Goal: Task Accomplishment & Management: Use online tool/utility

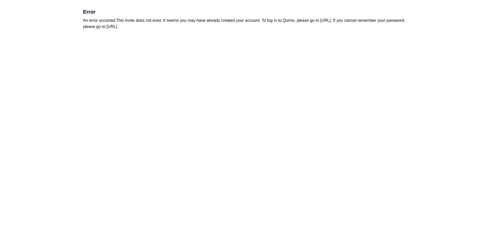
click at [348, 22] on div "An error occurred: This invite does not exist. It seems you may have already cr…" at bounding box center [245, 23] width 324 height 12
drag, startPoint x: 369, startPoint y: 21, endPoint x: 322, endPoint y: 19, distance: 47.7
click at [322, 19] on div "An error occurred: This invite does not exist. It seems you may have already cr…" at bounding box center [245, 23] width 324 height 12
copy div "https://app.qumis.ai/log_in"
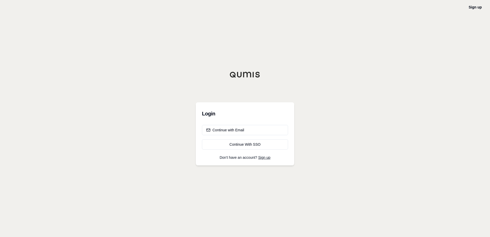
drag, startPoint x: 270, startPoint y: 19, endPoint x: 249, endPoint y: 8, distance: 23.7
click at [264, 16] on div "Sign up Login Continue with Email Continue With SSO Don't have an account? Sign…" at bounding box center [245, 118] width 490 height 237
click at [239, 129] on div "Continue with Email" at bounding box center [225, 129] width 38 height 5
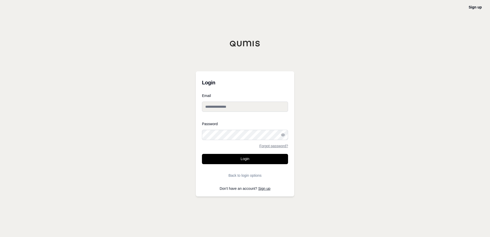
click at [219, 105] on input "Email" at bounding box center [245, 107] width 86 height 10
type input "**********"
click at [238, 157] on button "Login" at bounding box center [245, 159] width 86 height 10
click at [234, 162] on button "Login" at bounding box center [245, 159] width 86 height 10
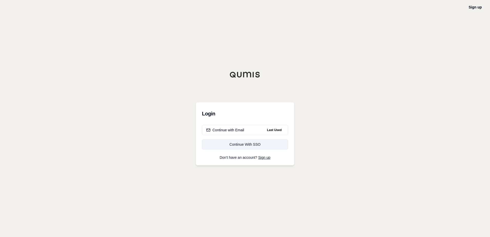
click at [250, 142] on div "Continue With SSO" at bounding box center [244, 144] width 77 height 5
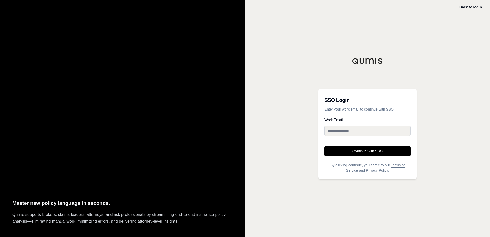
click at [336, 130] on input "Work Email" at bounding box center [368, 131] width 86 height 10
type input "**********"
click at [363, 152] on button "Continue with SSO" at bounding box center [368, 151] width 86 height 10
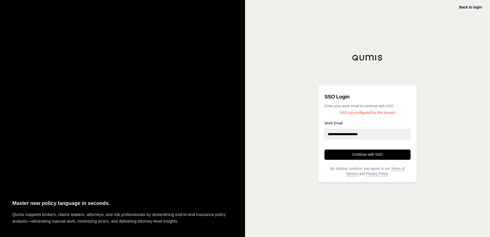
click at [376, 134] on input "**********" at bounding box center [368, 134] width 86 height 10
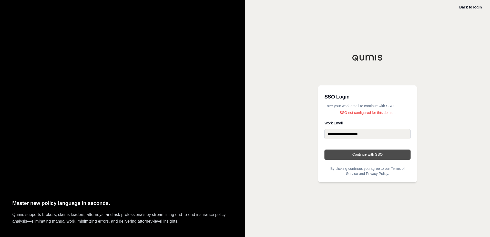
click at [381, 155] on button "Continue with SSO" at bounding box center [368, 154] width 86 height 10
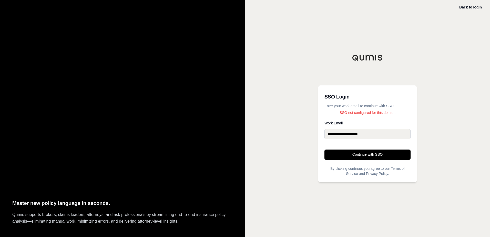
click at [350, 113] on p "SSO not configured for this domain" at bounding box center [368, 112] width 86 height 5
click at [360, 109] on div "SSO Login Enter your work email to continue with SSO SSO not configured for thi…" at bounding box center [368, 104] width 86 height 24
click at [359, 106] on p "Enter your work email to continue with SSO" at bounding box center [368, 105] width 86 height 5
drag, startPoint x: 278, startPoint y: 82, endPoint x: 282, endPoint y: 55, distance: 27.7
click at [279, 76] on div "**********" at bounding box center [367, 118] width 245 height 237
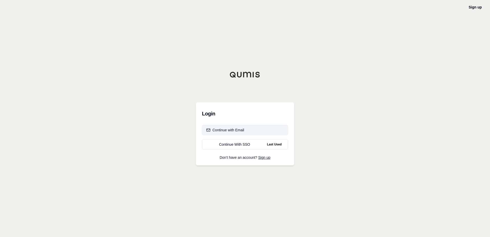
click at [247, 127] on button "Continue with Email" at bounding box center [245, 130] width 86 height 10
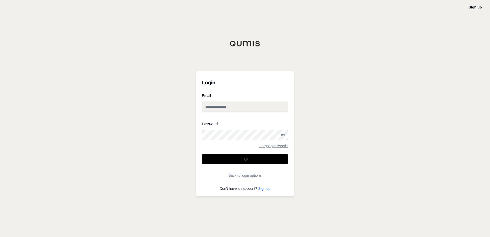
click at [263, 188] on link "Sign up" at bounding box center [264, 188] width 12 height 4
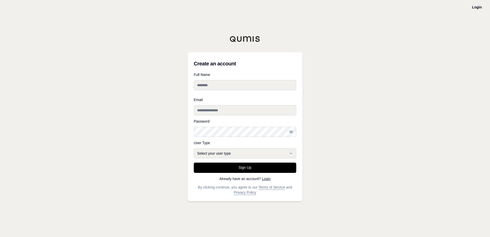
click at [226, 90] on input "Full Name" at bounding box center [245, 85] width 103 height 10
type input "**********"
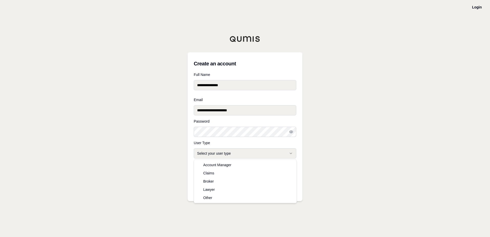
click at [285, 150] on html "**********" at bounding box center [245, 118] width 490 height 237
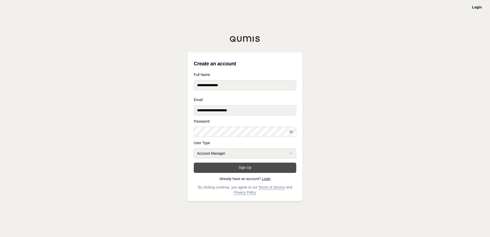
click at [246, 166] on button "Sign Up" at bounding box center [245, 168] width 103 height 10
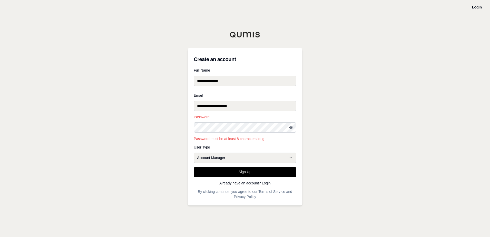
click at [293, 127] on icon "button" at bounding box center [291, 127] width 4 height 4
click at [290, 128] on icon "button" at bounding box center [290, 127] width 3 height 2
click at [291, 127] on circle "button" at bounding box center [291, 127] width 1 height 1
click at [291, 127] on icon "button" at bounding box center [291, 127] width 1 height 1
click at [123, 127] on div "**********" at bounding box center [245, 118] width 490 height 237
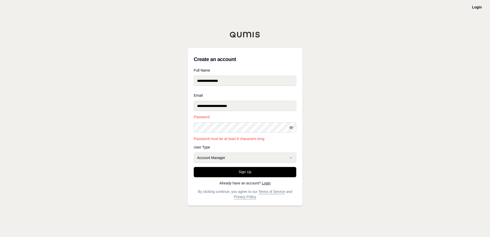
click at [167, 126] on div "**********" at bounding box center [245, 118] width 490 height 237
click at [170, 129] on div "**********" at bounding box center [245, 118] width 490 height 237
click at [168, 130] on div "**********" at bounding box center [245, 118] width 490 height 237
click at [231, 106] on input "**********" at bounding box center [245, 106] width 103 height 10
drag, startPoint x: 295, startPoint y: 145, endPoint x: 289, endPoint y: 135, distance: 12.1
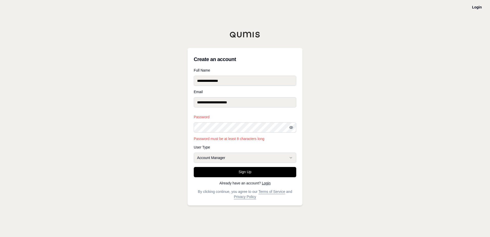
click at [295, 145] on form "**********" at bounding box center [245, 122] width 103 height 109
click at [194, 133] on div at bounding box center [194, 133] width 0 height 0
click at [178, 126] on div "**********" at bounding box center [245, 118] width 490 height 237
click at [247, 98] on input "**********" at bounding box center [245, 102] width 103 height 10
click at [229, 135] on div "Password Password must be at least 8 characters long" at bounding box center [245, 128] width 103 height 26
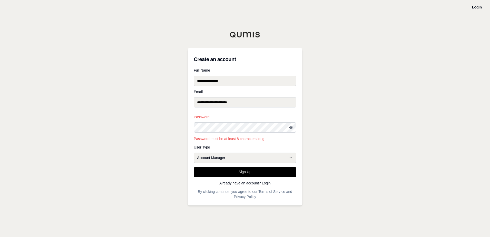
click at [228, 157] on html "**********" at bounding box center [245, 118] width 490 height 237
click at [253, 172] on button "Sign Up" at bounding box center [245, 172] width 103 height 10
click at [254, 172] on button "Sign Up" at bounding box center [245, 172] width 103 height 10
click at [217, 103] on input "**********" at bounding box center [245, 102] width 103 height 10
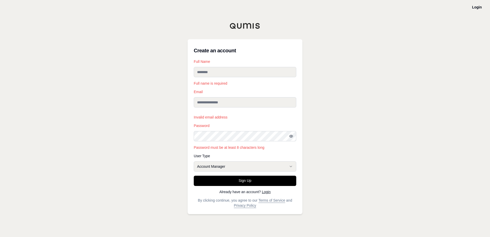
drag, startPoint x: 215, startPoint y: 76, endPoint x: 216, endPoint y: 73, distance: 3.2
click at [215, 75] on input "Full Name" at bounding box center [245, 72] width 103 height 10
type input "**********"
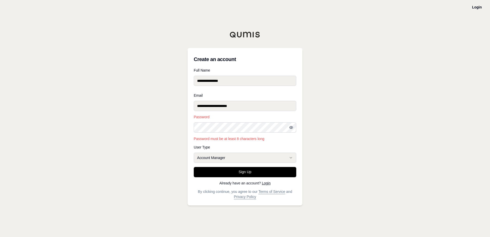
click at [172, 132] on div "**********" at bounding box center [245, 118] width 490 height 237
click at [293, 128] on div at bounding box center [245, 127] width 103 height 10
click at [292, 128] on icon "button" at bounding box center [291, 127] width 4 height 4
click at [228, 136] on p "Password must be at least 8 characters long" at bounding box center [245, 138] width 103 height 5
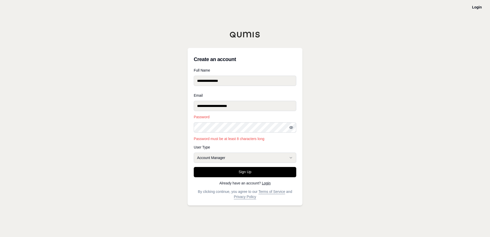
click at [233, 139] on p "Password must be at least 8 characters long" at bounding box center [245, 138] width 103 height 5
click at [230, 140] on p "Password must be at least 8 characters long" at bounding box center [245, 138] width 103 height 5
click at [227, 158] on html "**********" at bounding box center [245, 118] width 490 height 237
drag, startPoint x: 357, startPoint y: 188, endPoint x: 359, endPoint y: 184, distance: 4.6
click at [359, 185] on html "**********" at bounding box center [245, 118] width 490 height 237
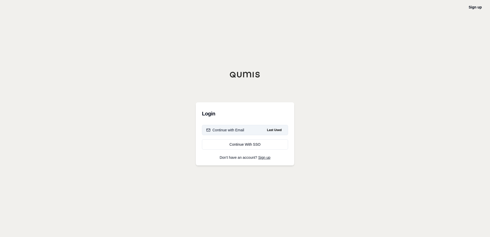
click at [226, 129] on div "Continue with Email" at bounding box center [225, 129] width 38 height 5
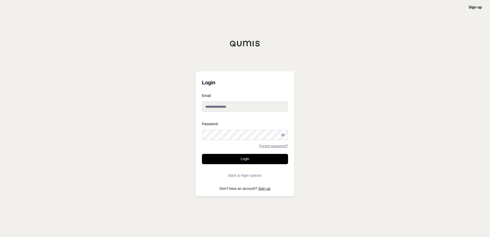
click at [219, 106] on input "Email" at bounding box center [245, 107] width 86 height 10
type input "**********"
click at [235, 175] on button "Back to login options" at bounding box center [245, 175] width 86 height 10
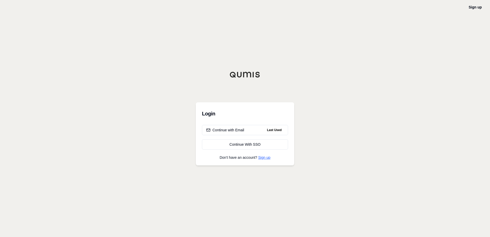
click at [264, 159] on link "Sign up" at bounding box center [264, 157] width 12 height 4
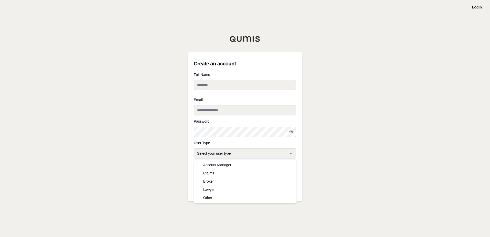
click at [259, 150] on html "**********" at bounding box center [245, 118] width 490 height 237
drag, startPoint x: 213, startPoint y: 161, endPoint x: 237, endPoint y: 175, distance: 27.9
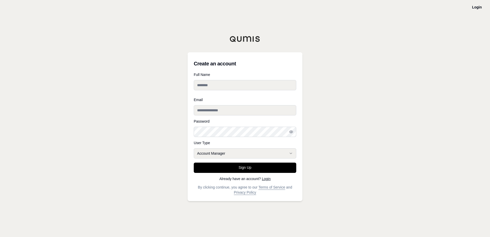
drag, startPoint x: 252, startPoint y: 167, endPoint x: 316, endPoint y: 170, distance: 63.6
click at [260, 168] on button "Sign Up" at bounding box center [245, 168] width 103 height 10
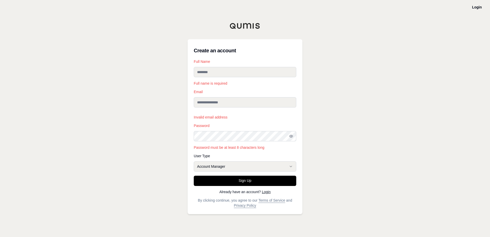
drag, startPoint x: 274, startPoint y: 108, endPoint x: 276, endPoint y: 92, distance: 16.8
click at [274, 108] on div "Email Invalid email address" at bounding box center [245, 105] width 103 height 30
drag, startPoint x: 99, startPoint y: 52, endPoint x: 99, endPoint y: 44, distance: 7.7
click at [99, 50] on div "**********" at bounding box center [245, 118] width 490 height 237
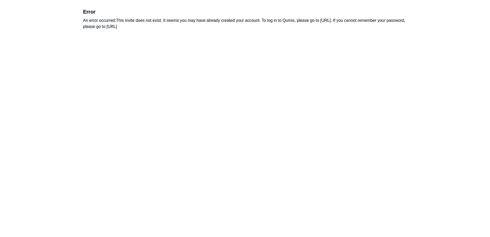
click at [189, 38] on html "Error An error occurred: This invite does not exist. It seems you may have alre…" at bounding box center [245, 19] width 490 height 38
click at [160, 38] on html "Error An error occurred: This invite does not exist. It seems you may have alre…" at bounding box center [245, 19] width 490 height 38
drag, startPoint x: 155, startPoint y: 26, endPoint x: 230, endPoint y: 30, distance: 75.2
click at [230, 30] on div "Error An error occurred: This invite does not exist. It seems you may have alre…" at bounding box center [245, 19] width 328 height 38
drag, startPoint x: 230, startPoint y: 30, endPoint x: 206, endPoint y: 27, distance: 24.6
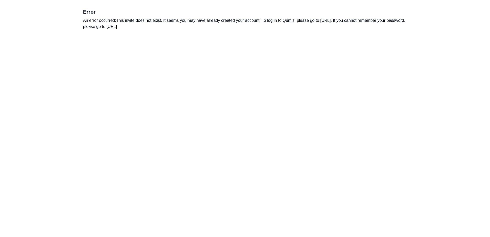
copy div "https://app.qumis.ai/forgot_password"
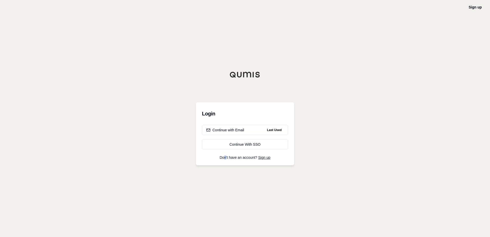
click at [225, 201] on div "Sign up Login Continue with Email Last Used Continue With SSO Don't have an acc…" at bounding box center [245, 118] width 490 height 237
click at [362, 182] on div "Sign up Login Continue with Email Last Used Continue With SSO Don't have an acc…" at bounding box center [245, 118] width 490 height 237
click at [210, 129] on div "Continue with Email" at bounding box center [225, 129] width 38 height 5
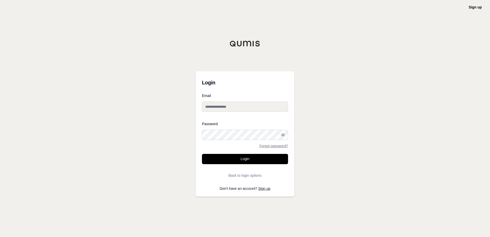
click at [244, 106] on input "Email" at bounding box center [245, 107] width 86 height 10
click at [366, 184] on div "Sign up Login Email Password Forgot password? Login Back to login options Don't…" at bounding box center [245, 118] width 490 height 237
click at [211, 105] on input "Email" at bounding box center [245, 107] width 86 height 10
type input "**********"
click at [279, 146] on link "Forgot password?" at bounding box center [273, 146] width 29 height 4
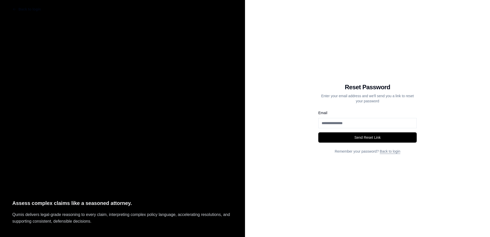
click at [356, 122] on input "Email" at bounding box center [367, 123] width 98 height 10
type input "**********"
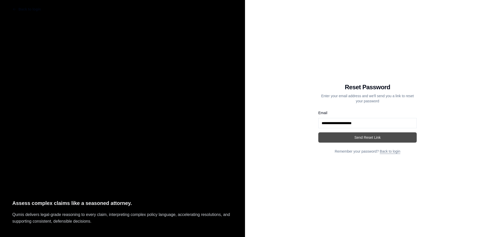
click at [380, 138] on button "Send Reset Link" at bounding box center [367, 137] width 98 height 10
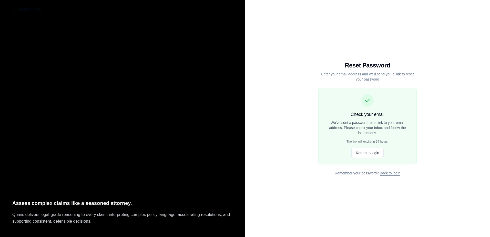
click at [248, 30] on div "Back to login Reset Password Enter your email address and we'll send you a link…" at bounding box center [367, 118] width 245 height 237
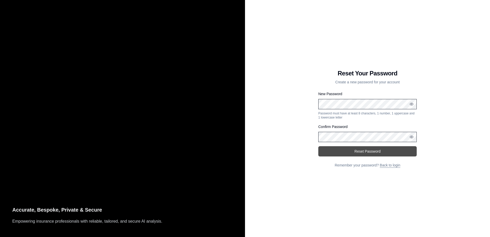
click at [369, 148] on button "Reset Password" at bounding box center [367, 151] width 98 height 10
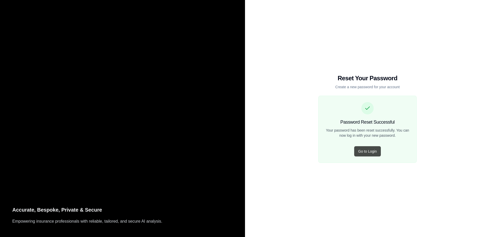
click at [370, 148] on button "Go to Login" at bounding box center [367, 151] width 27 height 10
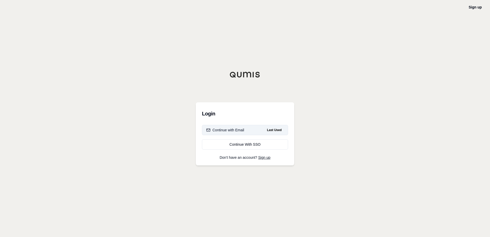
click at [232, 133] on button "Continue with Email Last Used" at bounding box center [245, 130] width 86 height 10
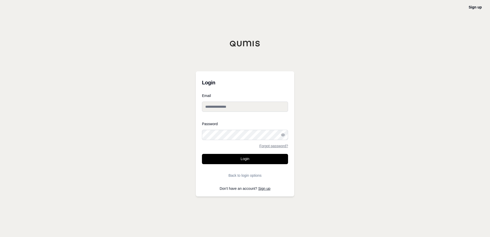
click at [227, 109] on input "Email" at bounding box center [245, 107] width 86 height 10
type input "**********"
click at [245, 157] on button "Login" at bounding box center [245, 159] width 86 height 10
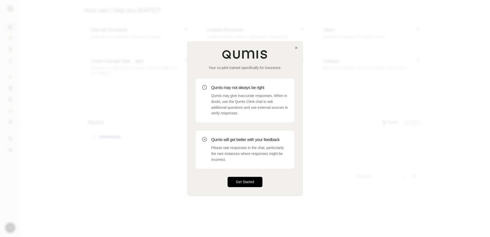
click at [248, 184] on button "Get Started" at bounding box center [245, 182] width 35 height 10
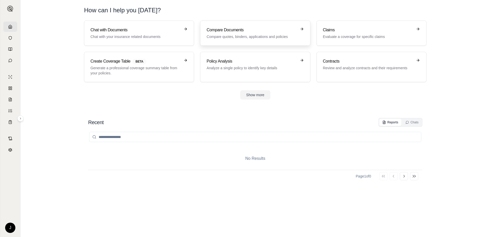
click at [261, 32] on h3 "Compare Documents" at bounding box center [252, 30] width 90 height 6
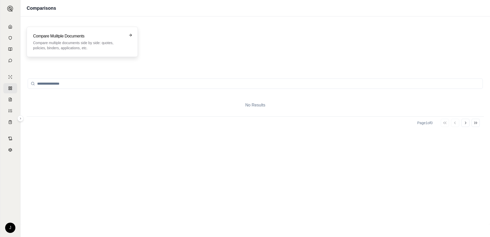
click at [105, 37] on h3 "Compare Mulitple Documents" at bounding box center [78, 36] width 91 height 6
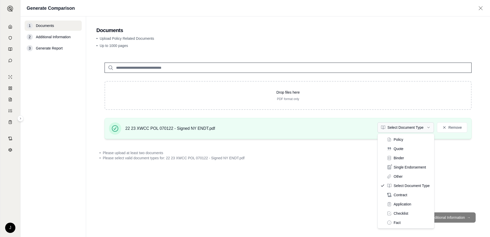
click at [430, 125] on html "J Generate Comparison 1 Documents 2 Additional Information 3 Generate Report Do…" at bounding box center [245, 118] width 490 height 237
click at [214, 131] on html "J Generate Comparison 1 Documents 2 Additional Information 3 Generate Report Do…" at bounding box center [245, 118] width 490 height 237
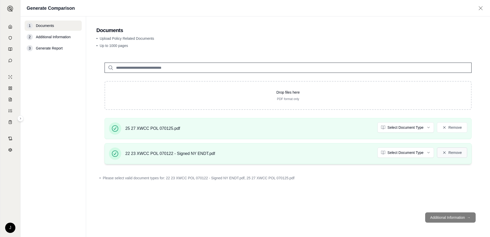
click at [460, 155] on button "Remove" at bounding box center [452, 152] width 30 height 10
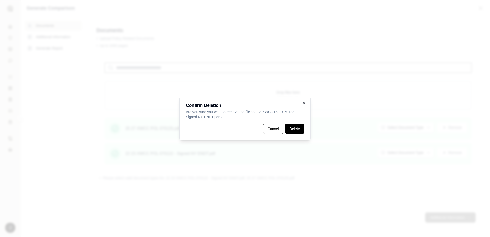
click at [296, 131] on button "Delete" at bounding box center [294, 129] width 19 height 10
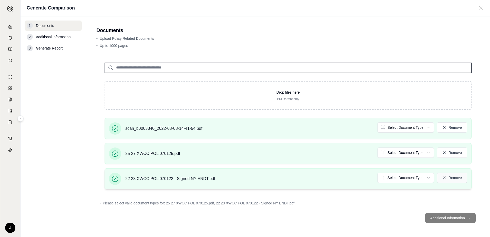
click at [446, 178] on button "Remove" at bounding box center [452, 178] width 30 height 10
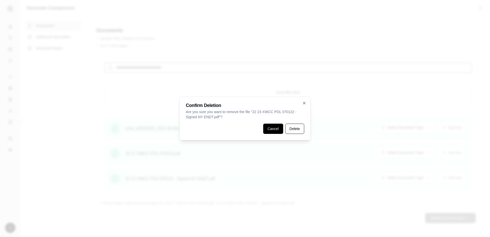
click at [275, 130] on button "Cancel" at bounding box center [273, 129] width 20 height 10
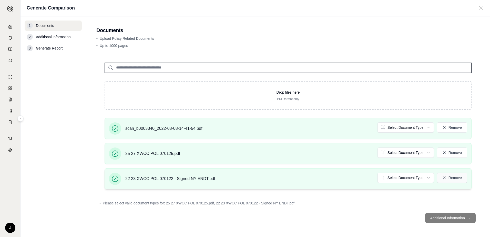
click at [447, 177] on button "Remove" at bounding box center [452, 178] width 30 height 10
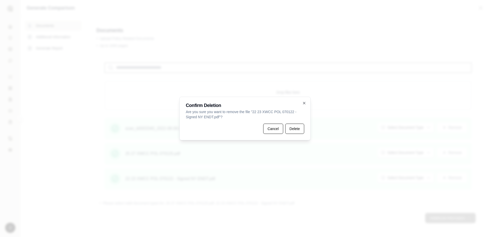
drag, startPoint x: 304, startPoint y: 127, endPoint x: 393, endPoint y: 192, distance: 110.0
click at [304, 127] on button "Delete" at bounding box center [294, 129] width 19 height 10
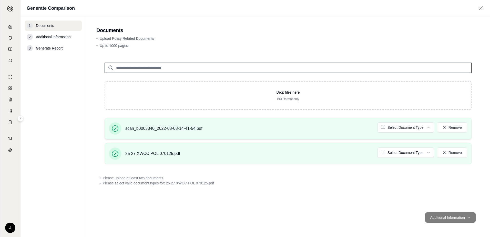
click at [197, 129] on span "scan_b0003340_2022-08-08-14-41-54.pdf" at bounding box center [163, 128] width 77 height 6
click at [197, 128] on span "scan_b0003340_2022-08-08-14-41-54.pdf" at bounding box center [163, 128] width 77 height 6
click at [145, 131] on span "scan_b0003340_2022-08-08-14-41-54.pdf" at bounding box center [163, 128] width 77 height 6
click at [448, 128] on button "Remove" at bounding box center [452, 127] width 30 height 10
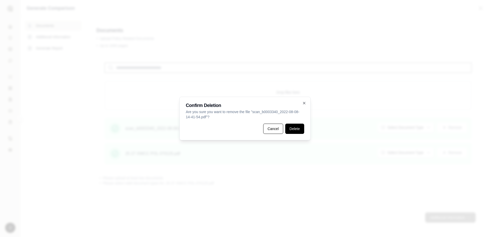
click at [303, 132] on button "Delete" at bounding box center [294, 129] width 19 height 10
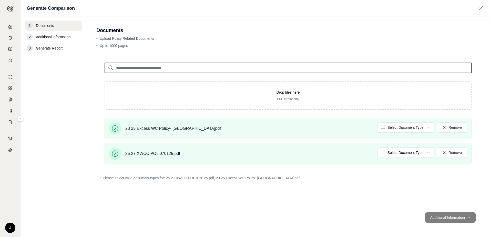
click at [468, 216] on footer "Additional Information →" at bounding box center [288, 217] width 384 height 18
click at [439, 216] on footer "Additional Information →" at bounding box center [288, 217] width 384 height 18
click at [138, 68] on input "search" at bounding box center [288, 68] width 367 height 10
click at [427, 126] on html "J Generate Comparison 1 Documents 2 Additional Information 3 Generate Report Do…" at bounding box center [245, 118] width 490 height 237
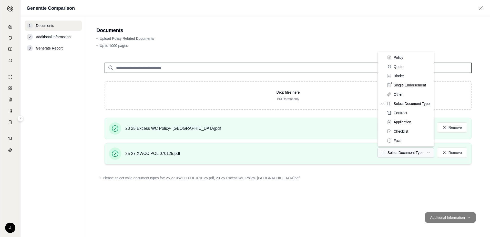
click at [429, 153] on html "J Generate Comparison 1 Documents 2 Additional Information 3 Generate Report Do…" at bounding box center [245, 118] width 490 height 237
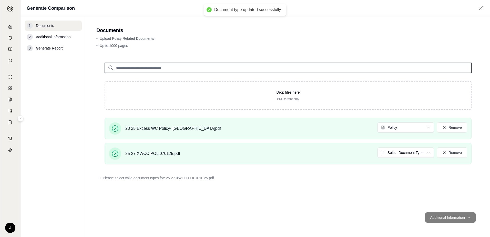
click at [387, 188] on div "Drop files here PDF format only 23 25 Excess WC Policy- Jamestown City School D…" at bounding box center [288, 131] width 384 height 154
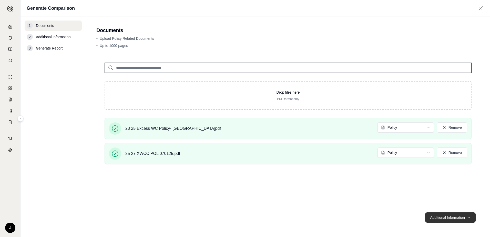
click at [462, 214] on button "Additional Information →" at bounding box center [450, 217] width 51 height 10
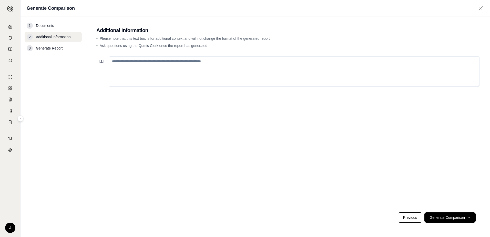
click at [137, 62] on textarea at bounding box center [294, 71] width 371 height 30
type textarea "**********"
click at [44, 51] on div "3 Generate Report" at bounding box center [53, 48] width 57 height 10
click at [44, 47] on span "Generate Report" at bounding box center [49, 48] width 27 height 5
click at [459, 216] on button "Generate Comparison →" at bounding box center [450, 217] width 51 height 10
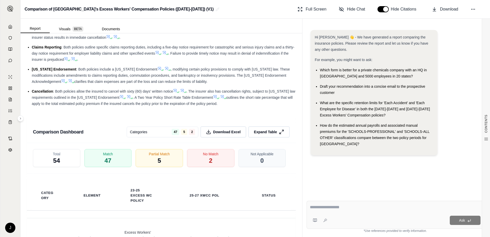
scroll to position [641, 0]
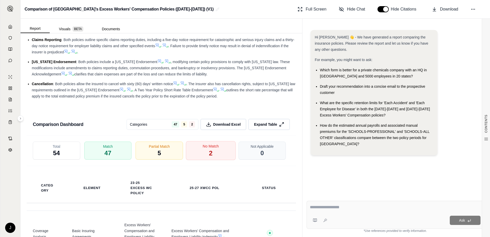
click at [205, 160] on div "No Match 2" at bounding box center [211, 150] width 50 height 19
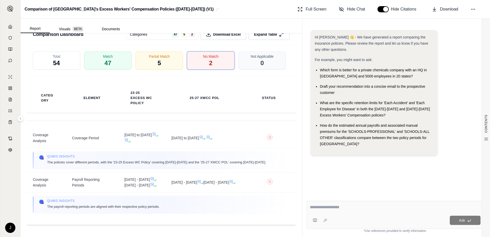
scroll to position [686, 0]
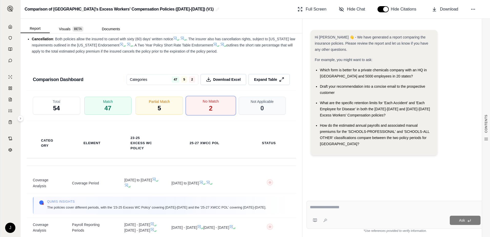
click at [205, 115] on div "No Match 2" at bounding box center [211, 105] width 50 height 19
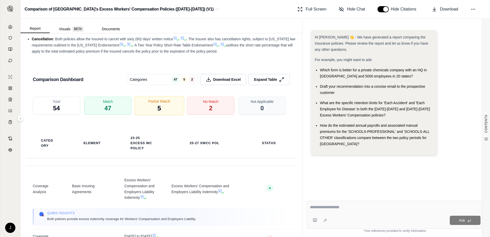
click at [170, 110] on div "Partial Match 5" at bounding box center [160, 105] width 50 height 19
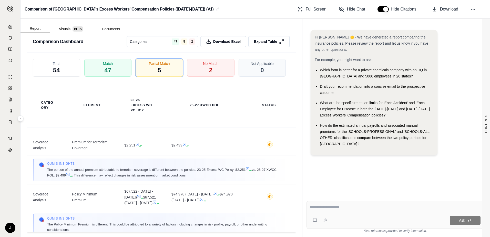
scroll to position [711, 0]
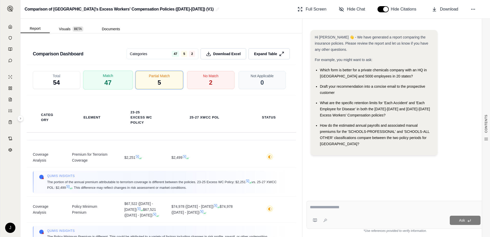
click at [108, 78] on span "Match" at bounding box center [108, 75] width 10 height 5
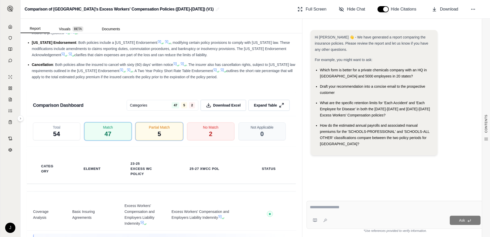
scroll to position [635, 0]
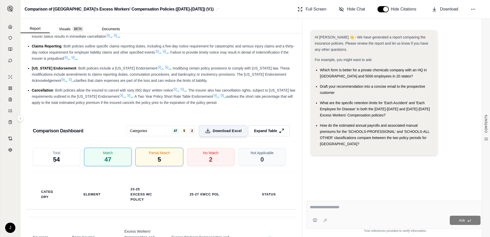
click at [227, 133] on button "Download Excel" at bounding box center [223, 131] width 48 height 12
click at [221, 166] on div "No Match 2" at bounding box center [211, 156] width 50 height 19
click at [222, 133] on span "Download Excel" at bounding box center [227, 130] width 29 height 5
click at [270, 133] on span "Expand Table" at bounding box center [265, 130] width 24 height 5
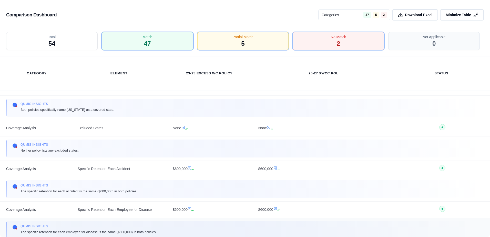
scroll to position [103, 0]
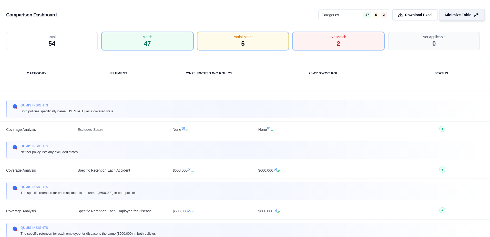
click at [454, 15] on span "Minimize Table" at bounding box center [458, 14] width 26 height 5
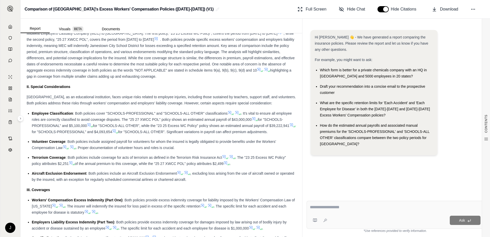
scroll to position [263, 0]
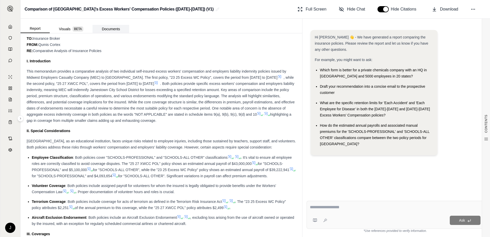
click at [108, 29] on button "Documents" at bounding box center [111, 29] width 37 height 8
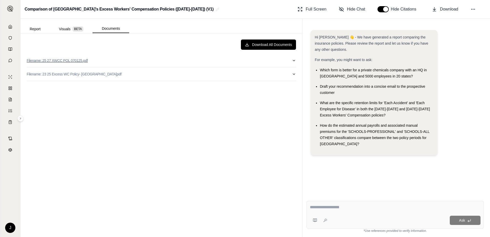
drag, startPoint x: 267, startPoint y: 44, endPoint x: 255, endPoint y: 57, distance: 18.0
click at [267, 45] on button "Download All Documents" at bounding box center [268, 44] width 55 height 10
click at [35, 27] on button "Report" at bounding box center [35, 29] width 29 height 8
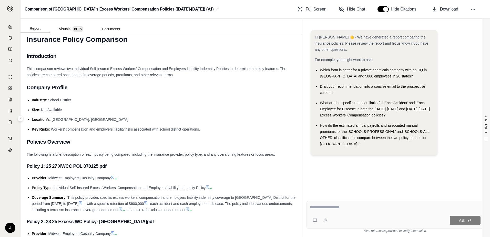
scroll to position [0, 0]
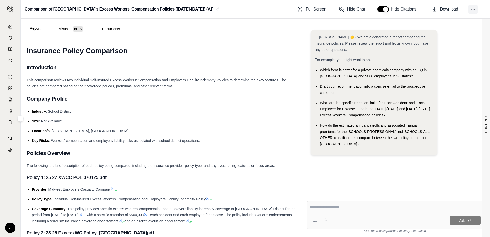
click at [472, 10] on icon at bounding box center [473, 9] width 5 height 5
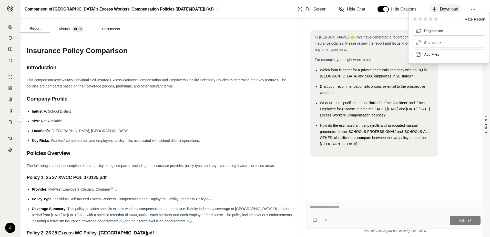
click at [434, 9] on icon at bounding box center [434, 9] width 5 height 5
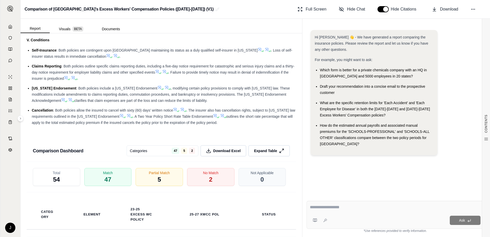
scroll to position [615, 0]
click at [199, 184] on div "No Match 2" at bounding box center [211, 176] width 50 height 19
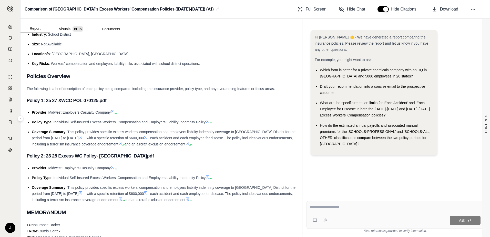
scroll to position [0, 0]
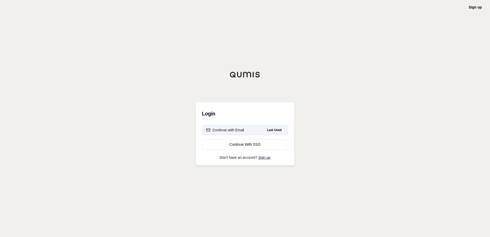
click at [230, 134] on button "Continue with Email Last Used" at bounding box center [245, 130] width 86 height 10
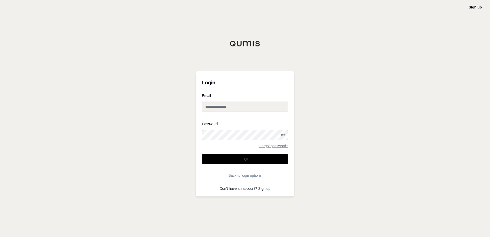
drag, startPoint x: 214, startPoint y: 106, endPoint x: 216, endPoint y: 109, distance: 3.7
click at [215, 107] on input "Email" at bounding box center [245, 107] width 86 height 10
type input "**********"
click at [250, 162] on button "Login" at bounding box center [245, 159] width 86 height 10
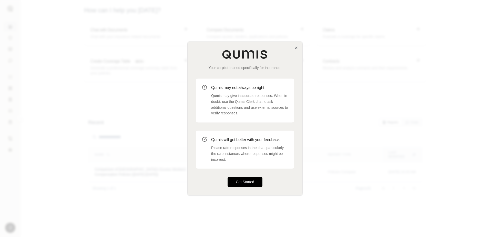
click at [242, 183] on button "Get Started" at bounding box center [245, 182] width 35 height 10
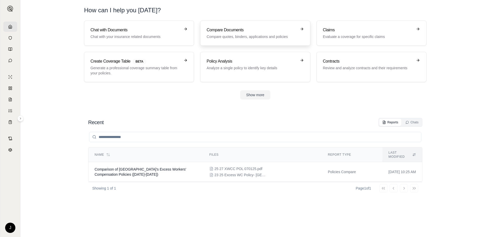
click at [260, 30] on h3 "Compare Documents" at bounding box center [252, 30] width 90 height 6
click at [276, 29] on h3 "Compare Documents" at bounding box center [252, 30] width 90 height 6
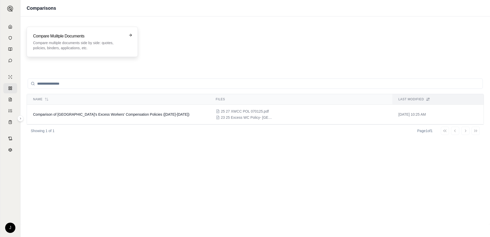
click at [128, 33] on icon at bounding box center [130, 35] width 4 height 4
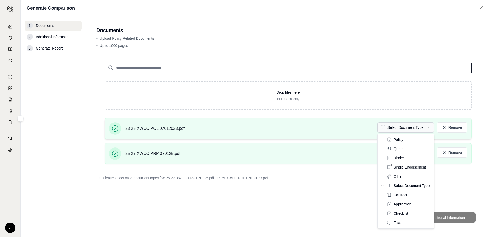
click at [427, 124] on html "J Generate Comparison 1 Documents 2 Additional Information 3 Generate Report Do…" at bounding box center [245, 118] width 490 height 237
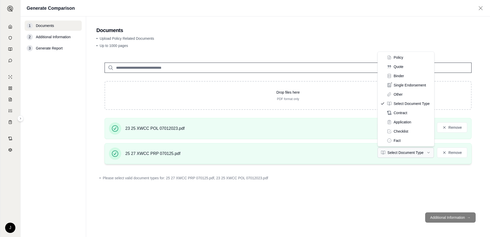
click at [428, 151] on html "J Generate Comparison 1 Documents 2 Additional Information 3 Generate Report Do…" at bounding box center [245, 118] width 490 height 237
drag, startPoint x: 397, startPoint y: 56, endPoint x: 398, endPoint y: 182, distance: 125.1
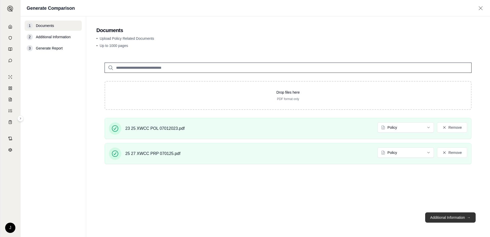
click at [469, 216] on span "→" at bounding box center [469, 217] width 4 height 5
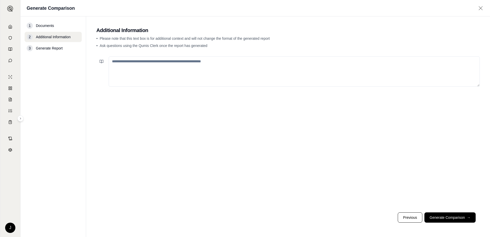
drag, startPoint x: 454, startPoint y: 216, endPoint x: 456, endPoint y: 217, distance: 2.7
click at [455, 216] on button "Generate Comparison →" at bounding box center [450, 217] width 51 height 10
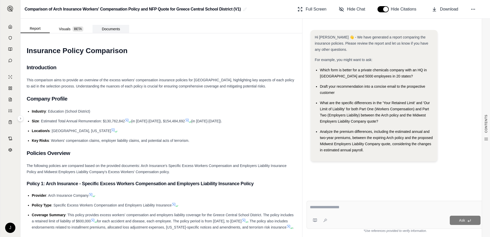
click at [113, 28] on button "Documents" at bounding box center [111, 29] width 37 height 8
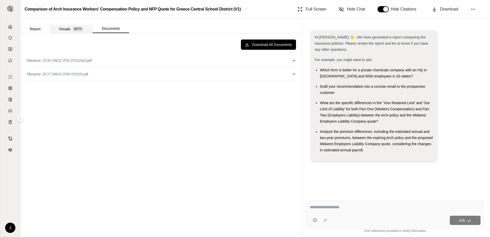
click at [83, 28] on span "BETA" at bounding box center [78, 28] width 11 height 5
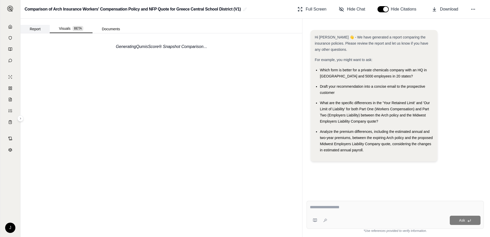
drag, startPoint x: 39, startPoint y: 26, endPoint x: 42, endPoint y: 27, distance: 2.9
click at [42, 27] on button "Report" at bounding box center [35, 29] width 29 height 8
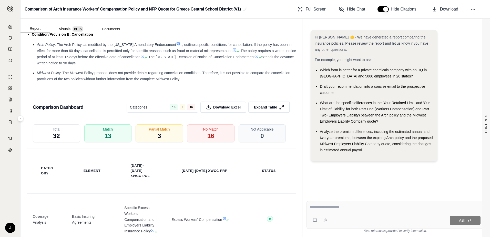
scroll to position [897, 0]
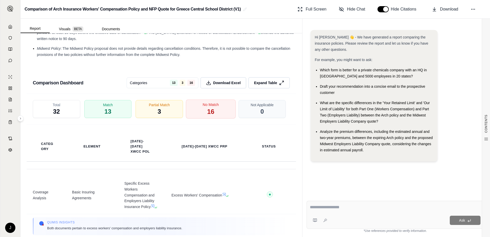
click at [203, 107] on span "No Match" at bounding box center [211, 104] width 16 height 5
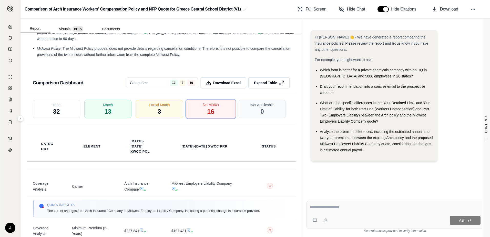
click at [212, 107] on span "No Match" at bounding box center [211, 104] width 16 height 5
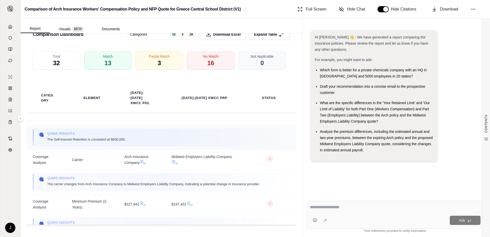
scroll to position [410, 0]
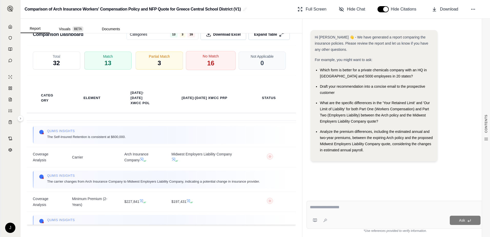
click at [222, 55] on div "No Match 16" at bounding box center [211, 60] width 50 height 19
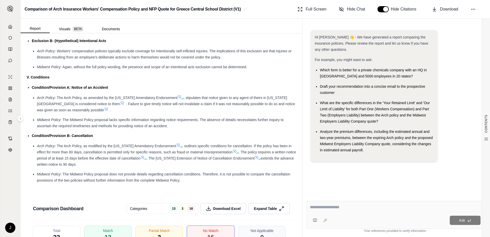
scroll to position [771, 0]
click at [436, 6] on button "Download" at bounding box center [445, 9] width 31 height 10
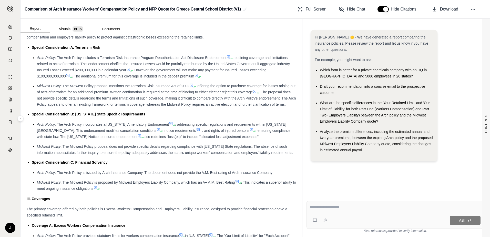
scroll to position [336, 0]
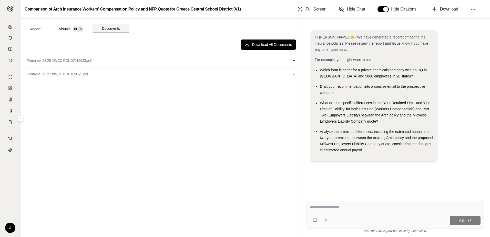
click at [116, 29] on button "Documents" at bounding box center [111, 28] width 37 height 9
click at [247, 45] on line at bounding box center [247, 44] width 0 height 2
click at [37, 26] on button "Report" at bounding box center [35, 29] width 29 height 8
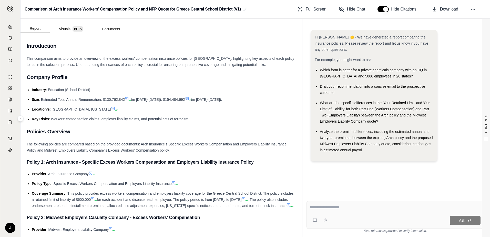
scroll to position [77, 0]
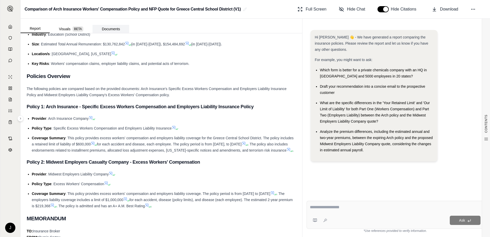
click at [108, 29] on button "Documents" at bounding box center [111, 29] width 37 height 8
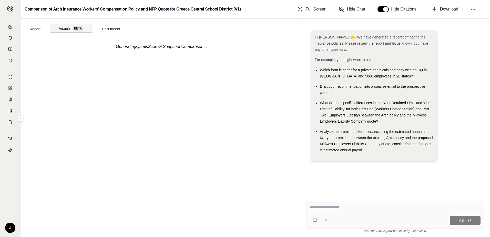
click at [64, 27] on button "Visuals BETA" at bounding box center [71, 28] width 43 height 9
click at [40, 29] on button "Report" at bounding box center [35, 29] width 29 height 8
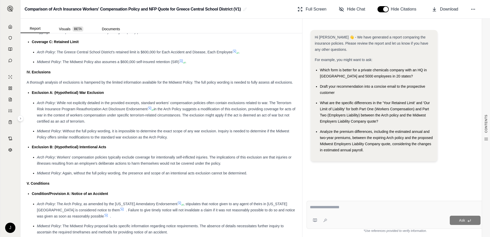
scroll to position [667, 0]
click at [475, 11] on icon at bounding box center [473, 9] width 5 height 5
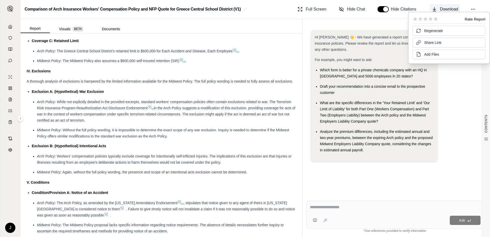
click at [437, 10] on icon at bounding box center [434, 9] width 5 height 5
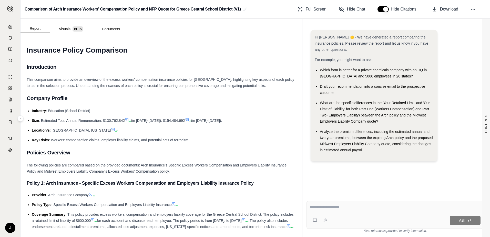
scroll to position [0, 0]
click at [342, 178] on div "Hi [PERSON_NAME] 👋 - We have generated a report comparing the insurance policie…" at bounding box center [395, 109] width 177 height 167
click at [327, 207] on textarea at bounding box center [395, 207] width 171 height 6
type textarea "**********"
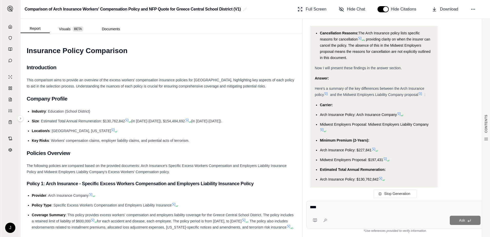
scroll to position [845, 0]
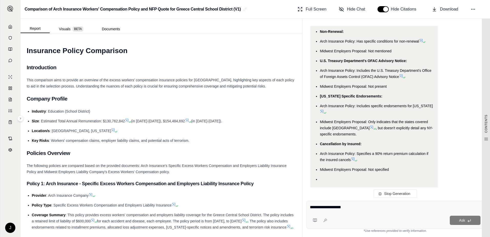
type textarea "**********"
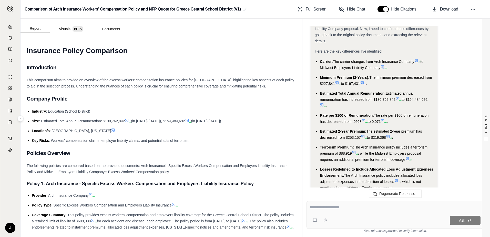
scroll to position [333, 0]
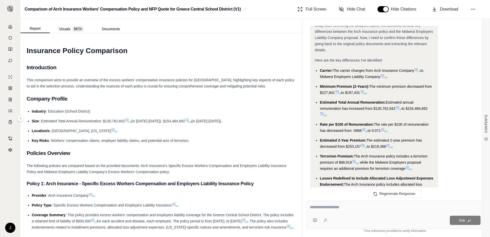
click at [386, 49] on div "Okay, after reviewing the analysis report, I've identified several key differen…" at bounding box center [374, 37] width 119 height 31
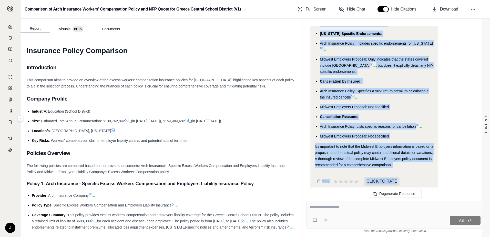
scroll to position [1430, 0]
drag, startPoint x: 315, startPoint y: 60, endPoint x: 423, endPoint y: 170, distance: 154.3
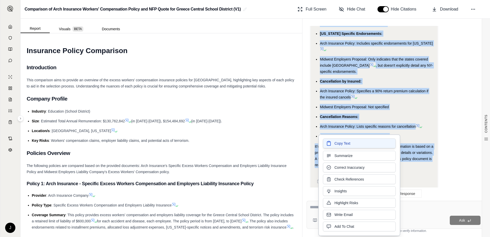
drag, startPoint x: 340, startPoint y: 150, endPoint x: 336, endPoint y: 143, distance: 8.5
click at [336, 143] on span "Copy Text" at bounding box center [343, 143] width 16 height 5
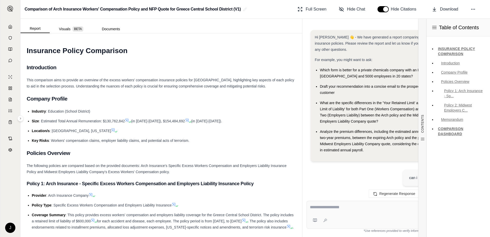
scroll to position [1472, 0]
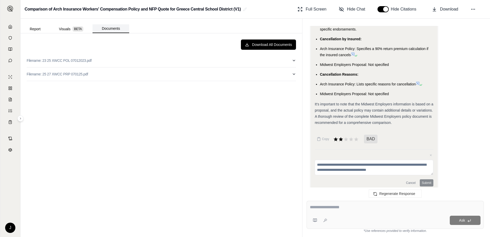
click at [108, 31] on button "Documents" at bounding box center [111, 28] width 37 height 9
click at [39, 30] on button "Report" at bounding box center [35, 29] width 29 height 8
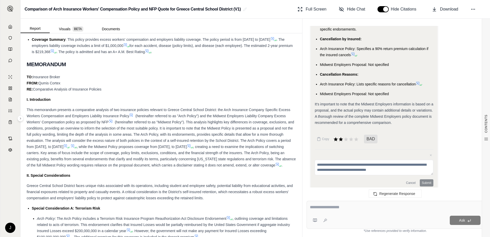
scroll to position [231, 0]
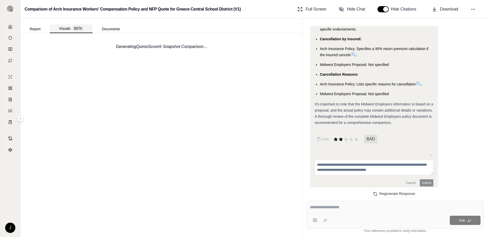
click at [67, 29] on button "Visuals BETA" at bounding box center [71, 28] width 43 height 9
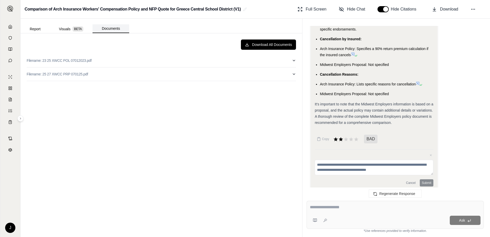
click at [115, 28] on button "Documents" at bounding box center [111, 28] width 37 height 9
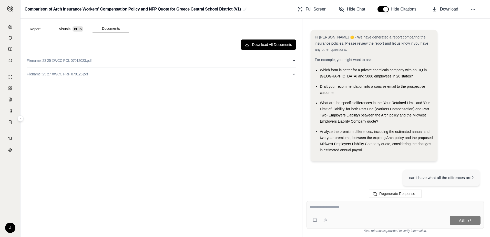
scroll to position [1472, 0]
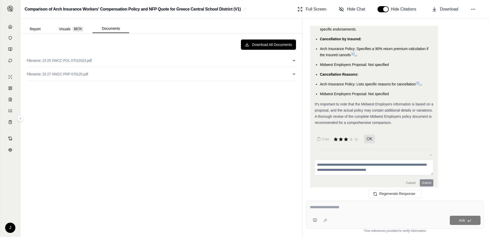
click at [10, 27] on polyline at bounding box center [10, 28] width 1 height 2
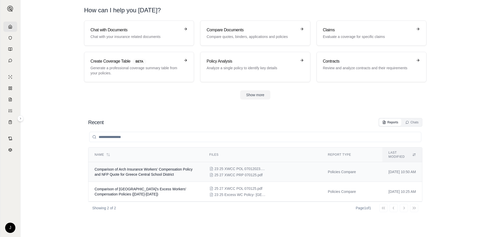
click at [119, 167] on span "Comparison of Arch Insurance Workers' Compensation Policy and NFP Quote for Gre…" at bounding box center [144, 171] width 98 height 9
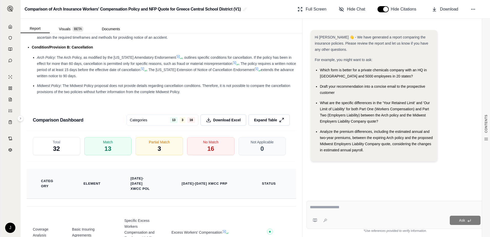
scroll to position [872, 0]
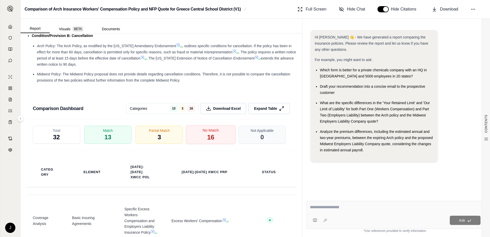
click at [209, 133] on span "No Match" at bounding box center [211, 130] width 16 height 5
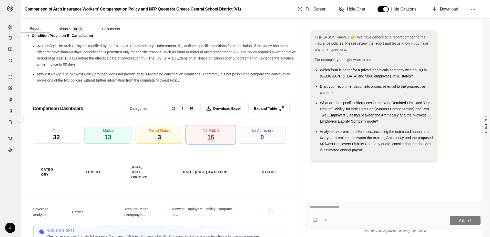
click at [209, 133] on span "No Match" at bounding box center [211, 130] width 16 height 5
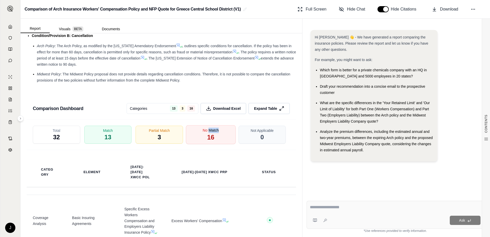
click at [209, 133] on span "No Match" at bounding box center [211, 130] width 16 height 5
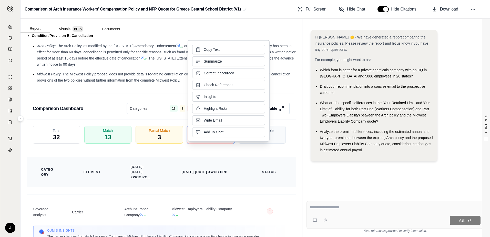
click at [239, 187] on th "[DATE]-[DATE] XWCC PRP" at bounding box center [204, 172] width 78 height 30
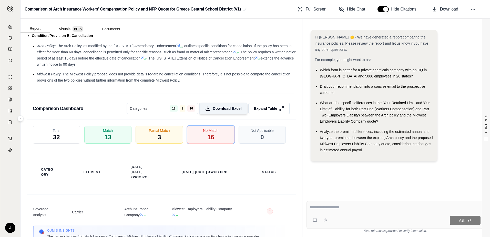
click at [220, 114] on button "Download Excel" at bounding box center [223, 109] width 48 height 12
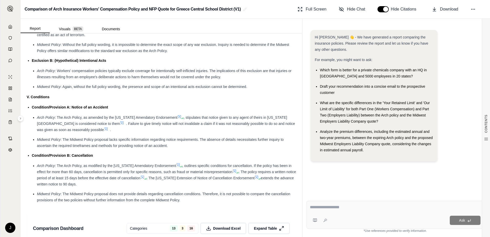
scroll to position [744, 0]
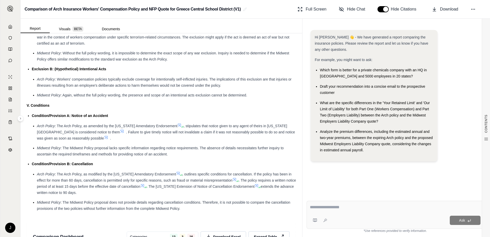
click at [64, 49] on li "Exclusion A: (Hypothetical) War Exclusion Arch Policy : While not explicitly de…" at bounding box center [164, 37] width 264 height 51
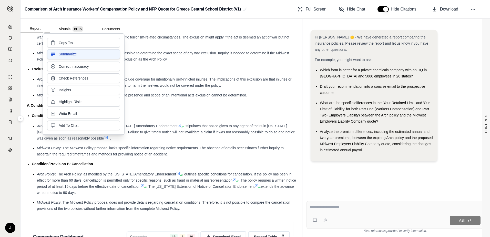
click at [68, 54] on span "Summarize" at bounding box center [68, 54] width 18 height 5
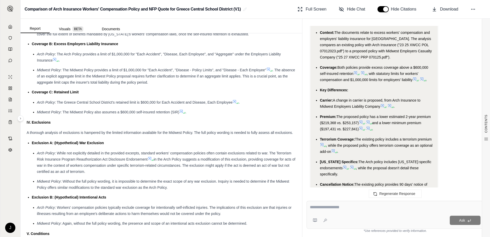
scroll to position [419, 0]
